Goal: Transaction & Acquisition: Purchase product/service

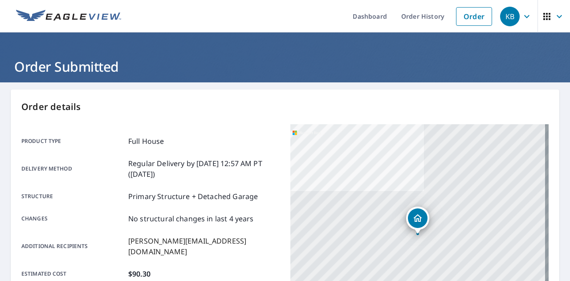
scroll to position [242, 0]
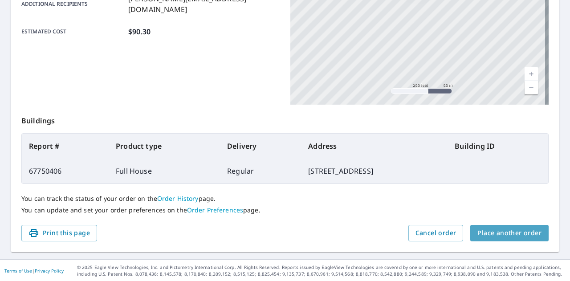
click at [513, 227] on button "Place another order" at bounding box center [509, 233] width 78 height 16
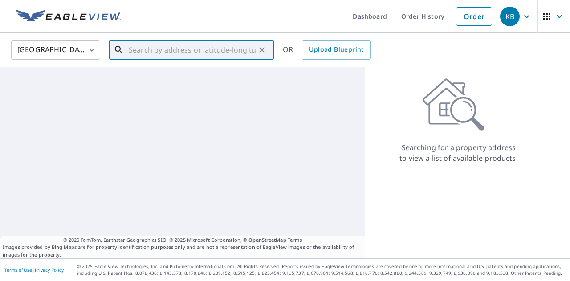
click at [174, 51] on input "text" at bounding box center [192, 49] width 127 height 25
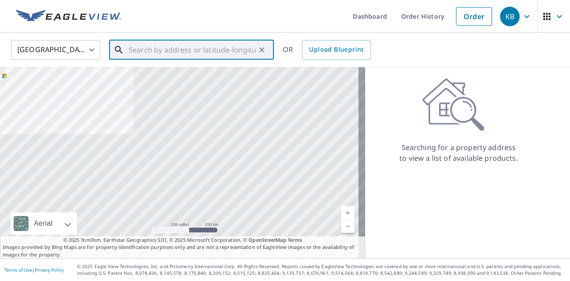
paste input "[STREET_ADDRESS][PERSON_NAME]"
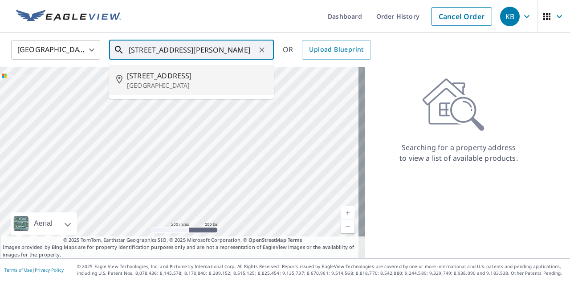
click at [175, 83] on p "[GEOGRAPHIC_DATA]" at bounding box center [197, 85] width 140 height 9
type input "[STREET_ADDRESS]"
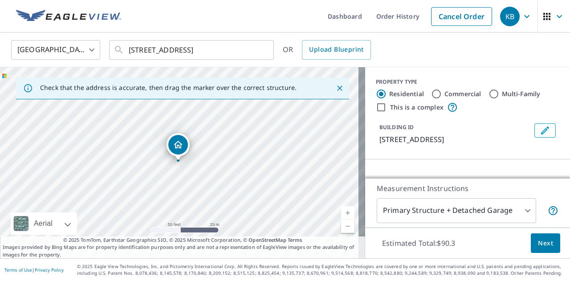
drag, startPoint x: 199, startPoint y: 148, endPoint x: 199, endPoint y: 176, distance: 28.0
click at [199, 176] on div "[STREET_ADDRESS]" at bounding box center [182, 162] width 365 height 191
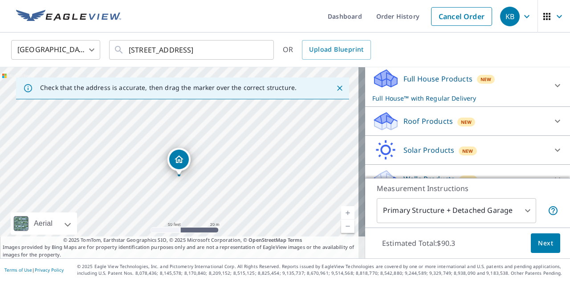
scroll to position [95, 0]
click at [417, 126] on p "Roof Products" at bounding box center [427, 120] width 49 height 11
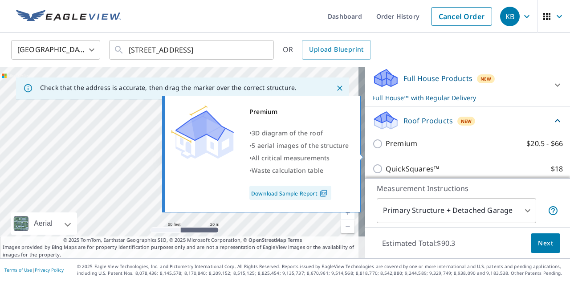
click at [395, 149] on p "Premium" at bounding box center [401, 143] width 32 height 11
click at [385, 149] on input "Premium $20.5 - $66" at bounding box center [378, 143] width 13 height 11
checkbox input "true"
checkbox input "false"
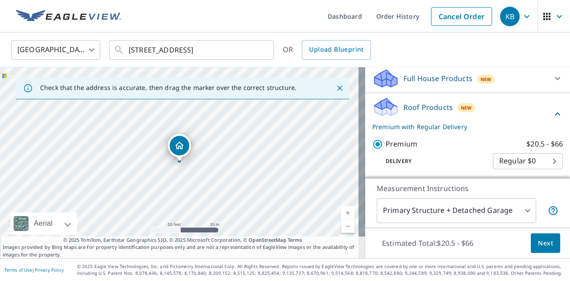
click at [542, 245] on span "Next" at bounding box center [545, 243] width 15 height 11
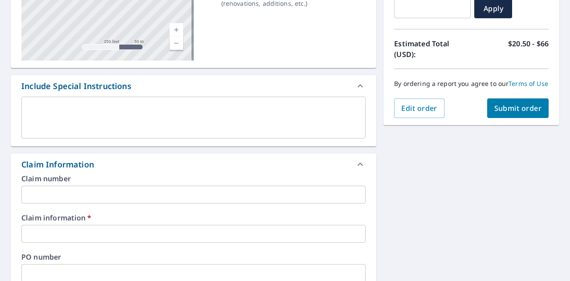
scroll to position [170, 0]
click at [90, 228] on input "text" at bounding box center [193, 233] width 344 height 18
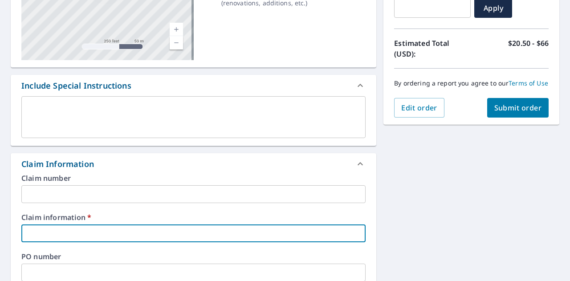
type input "9"
checkbox input "true"
type input "91"
checkbox input "true"
type input "910"
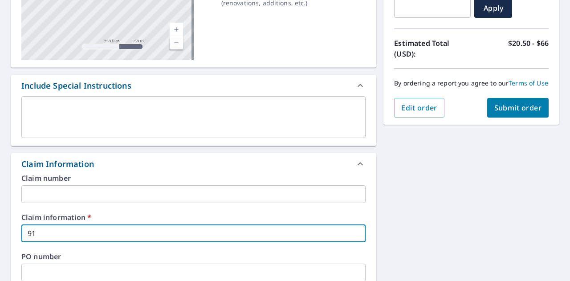
checkbox input "true"
type input "9106"
checkbox input "true"
type input "91061"
checkbox input "true"
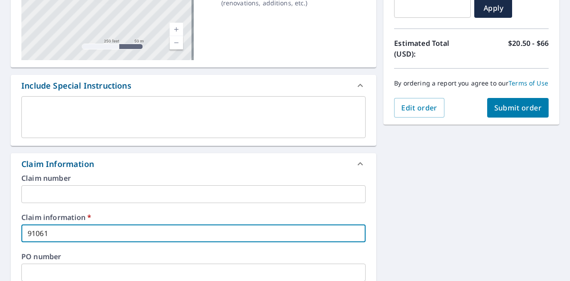
type input "910615"
checkbox input "true"
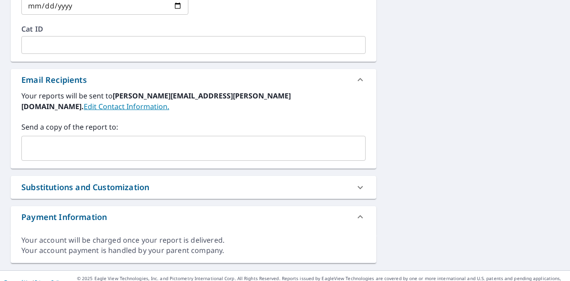
type input "910615"
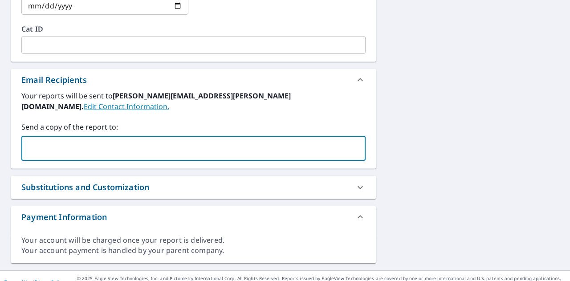
click at [69, 140] on input "text" at bounding box center [186, 148] width 323 height 17
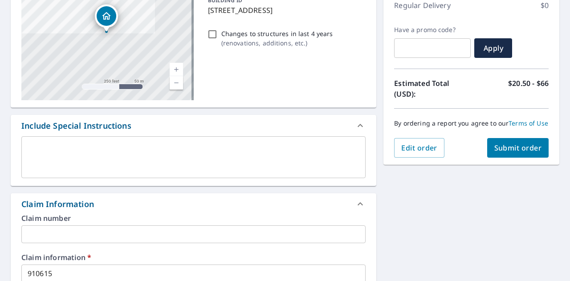
scroll to position [130, 0]
type input "[EMAIL_ADDRESS][PERSON_NAME][DOMAIN_NAME]"
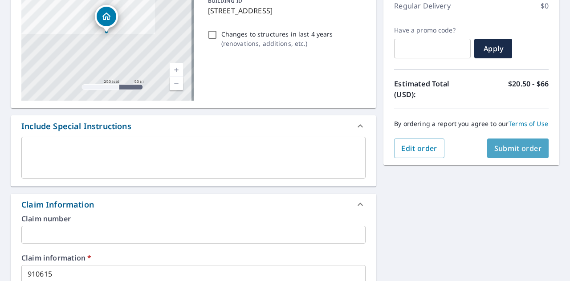
click at [520, 153] on span "Submit order" at bounding box center [518, 148] width 48 height 10
checkbox input "true"
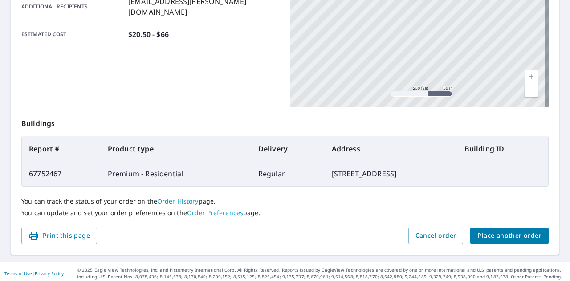
scroll to position [242, 0]
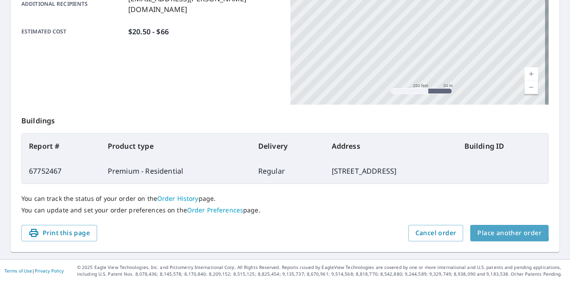
click at [492, 229] on span "Place another order" at bounding box center [509, 232] width 64 height 11
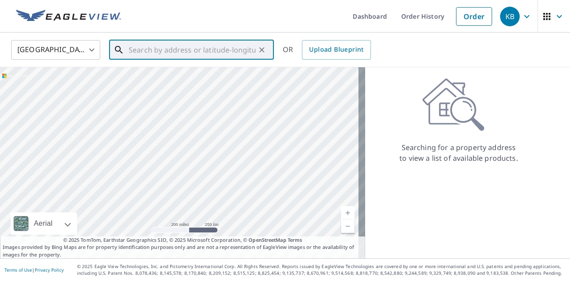
click at [190, 58] on input "text" at bounding box center [192, 49] width 127 height 25
paste input "[STREET_ADDRESS][PERSON_NAME]"
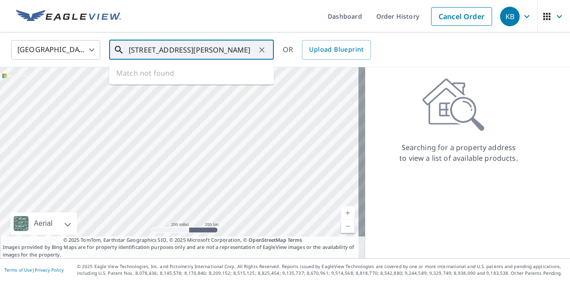
scroll to position [0, 1]
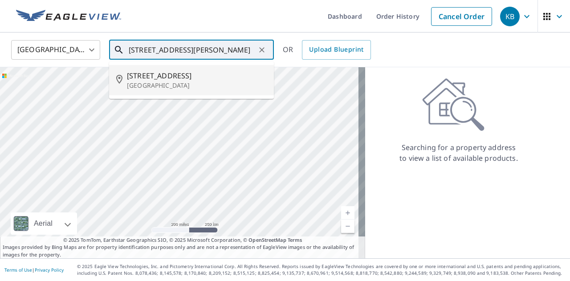
click at [181, 77] on span "[STREET_ADDRESS]" at bounding box center [197, 75] width 140 height 11
type input "[STREET_ADDRESS][PERSON_NAME]"
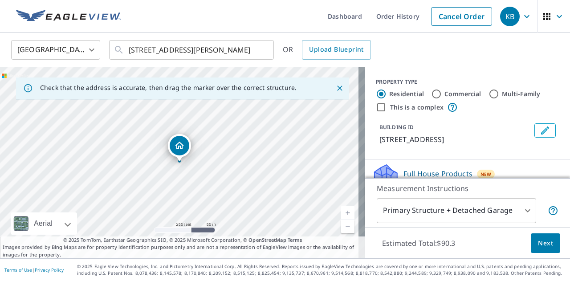
scroll to position [84, 0]
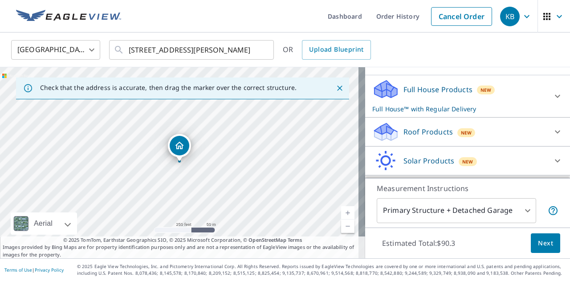
click at [410, 130] on p "Roof Products" at bounding box center [427, 131] width 49 height 11
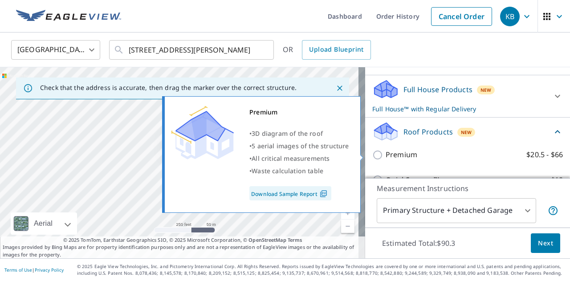
click at [399, 150] on p "Premium" at bounding box center [401, 154] width 32 height 11
click at [385, 150] on input "Premium $20.5 - $66" at bounding box center [378, 155] width 13 height 11
checkbox input "true"
checkbox input "false"
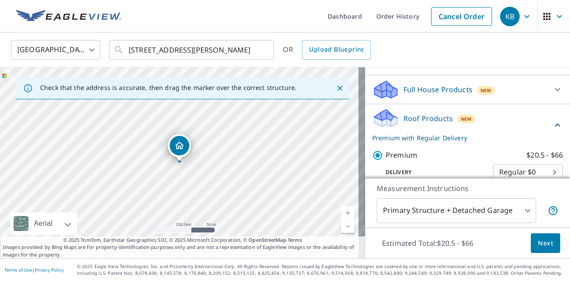
click at [539, 245] on span "Next" at bounding box center [545, 243] width 15 height 11
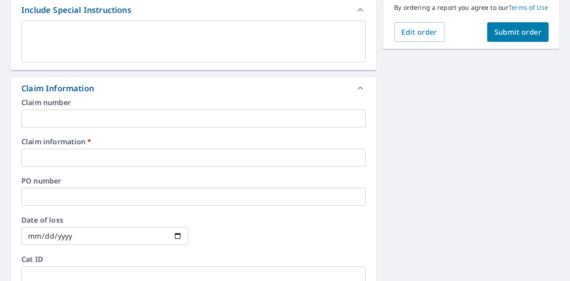
scroll to position [247, 0]
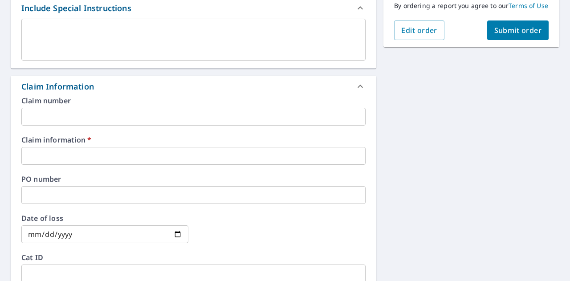
click at [173, 170] on div "Claim number ​ Claim information   * ​ PO number ​ Date of loss ​ Cat ID ​" at bounding box center [193, 193] width 365 height 193
click at [146, 153] on input "text" at bounding box center [193, 156] width 344 height 18
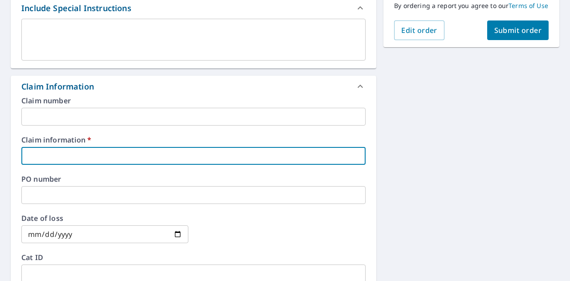
type input "9"
checkbox input "true"
type input "91"
checkbox input "true"
type input "910"
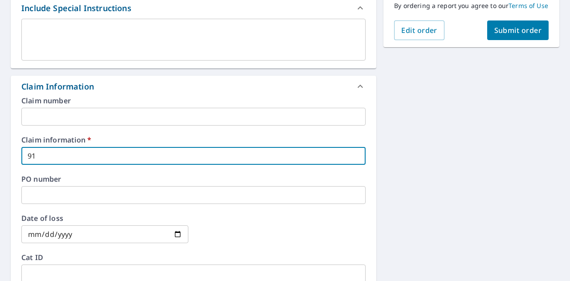
checkbox input "true"
type input "9106"
checkbox input "true"
type input "91061"
checkbox input "true"
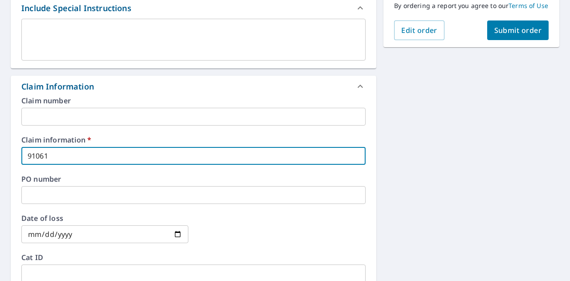
type input "910615"
checkbox input "true"
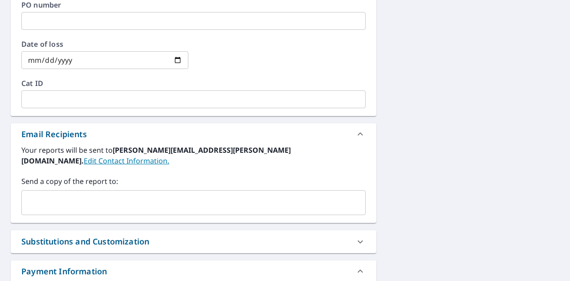
scroll to position [422, 0]
type input "910615"
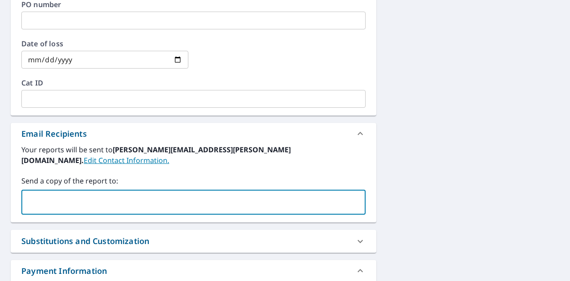
click at [96, 195] on input "text" at bounding box center [186, 202] width 323 height 17
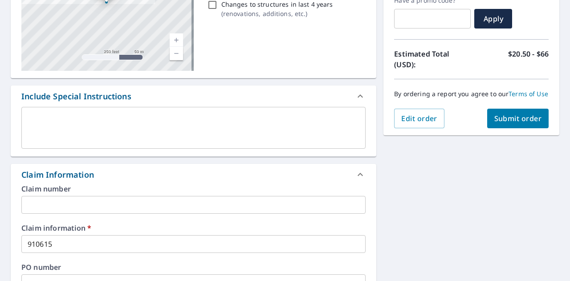
scroll to position [158, 0]
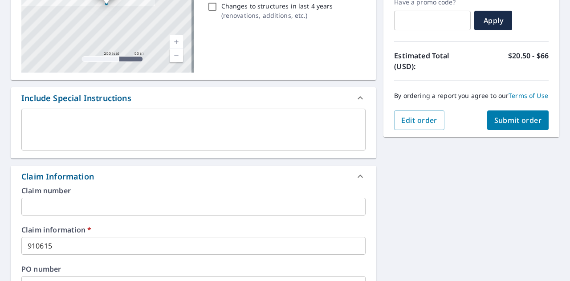
type input "[EMAIL_ADDRESS][PERSON_NAME][DOMAIN_NAME]"
click at [516, 125] on span "Submit order" at bounding box center [518, 120] width 48 height 10
checkbox input "true"
